Goal: Task Accomplishment & Management: Manage account settings

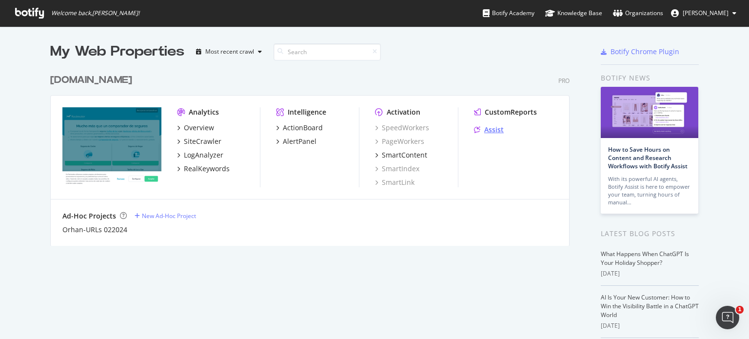
click at [492, 127] on div "Assist" at bounding box center [494, 130] width 20 height 10
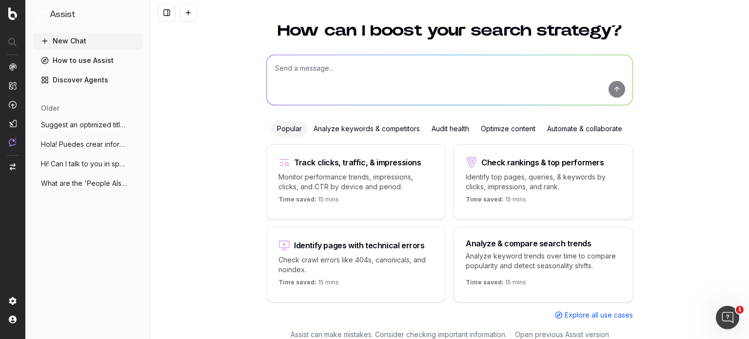
scroll to position [39, 0]
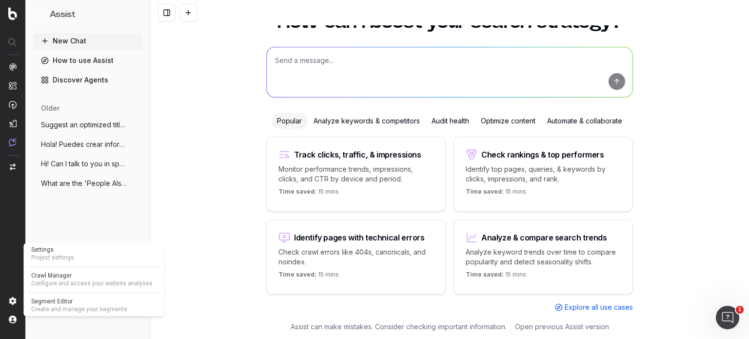
click at [61, 257] on span "Project settings" at bounding box center [93, 258] width 125 height 8
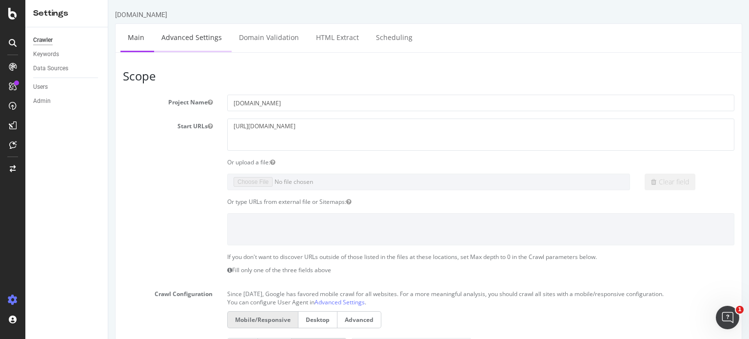
click at [211, 39] on link "Advanced Settings" at bounding box center [191, 37] width 75 height 27
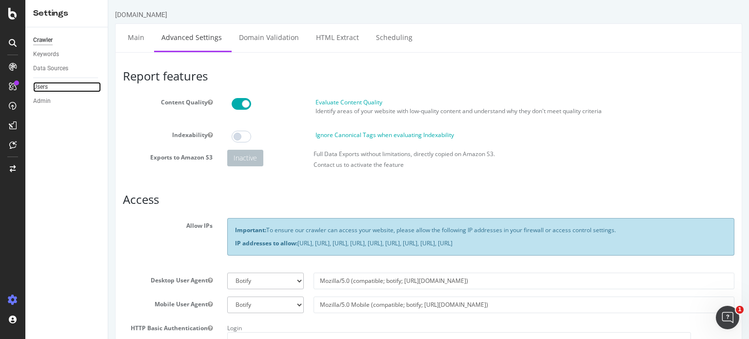
click at [49, 88] on link "Users" at bounding box center [67, 87] width 68 height 10
